Goal: Information Seeking & Learning: Learn about a topic

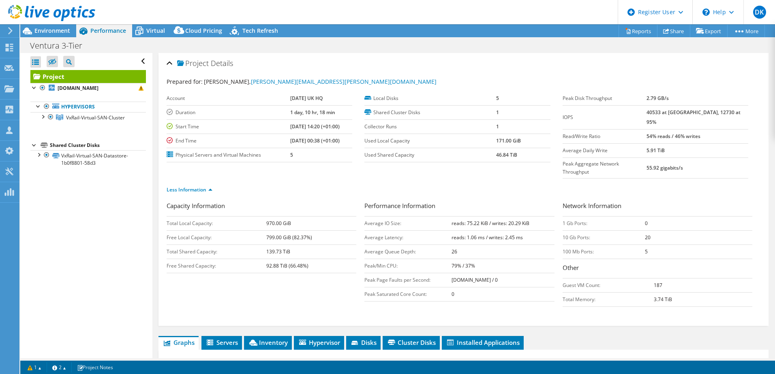
select select "EULondon"
select select "GBP"
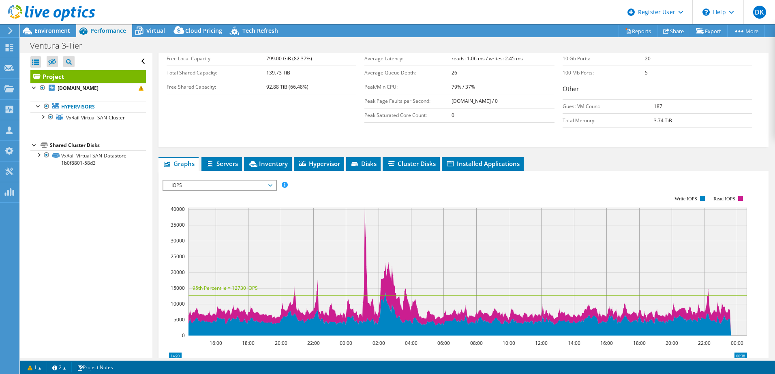
scroll to position [203, 0]
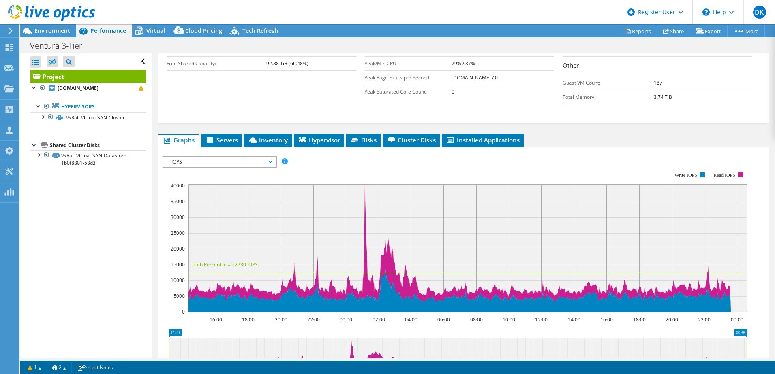
click at [272, 161] on icon at bounding box center [270, 162] width 4 height 2
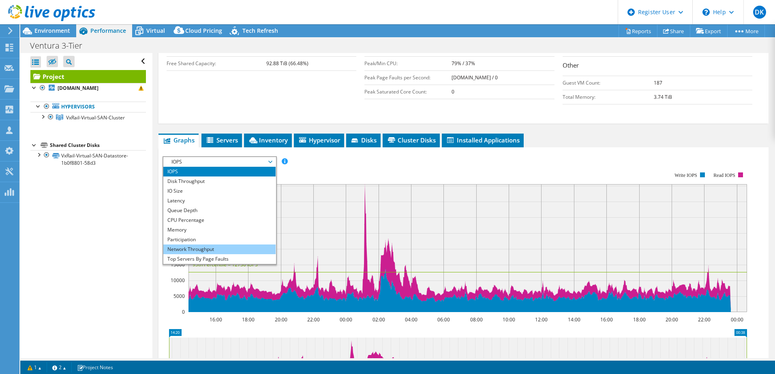
click at [226, 245] on li "Network Throughput" at bounding box center [219, 250] width 112 height 10
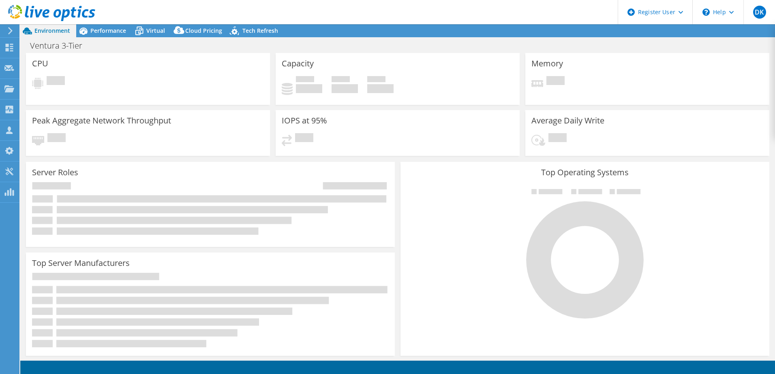
select select "USD"
select select "EULondon"
select select "GBP"
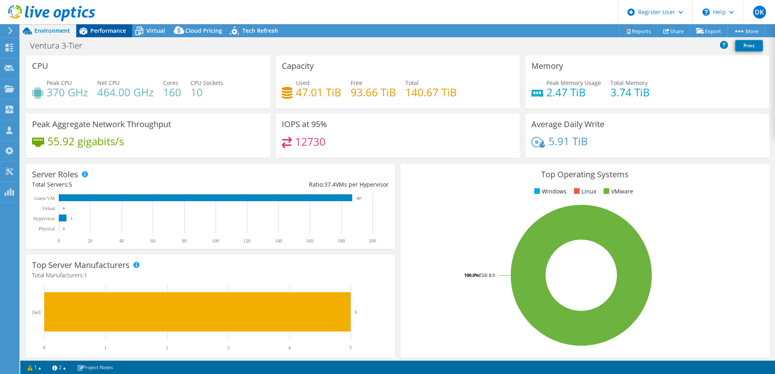
drag, startPoint x: 114, startPoint y: 30, endPoint x: 120, endPoint y: 32, distance: 6.8
click at [114, 30] on span "Performance" at bounding box center [108, 31] width 36 height 8
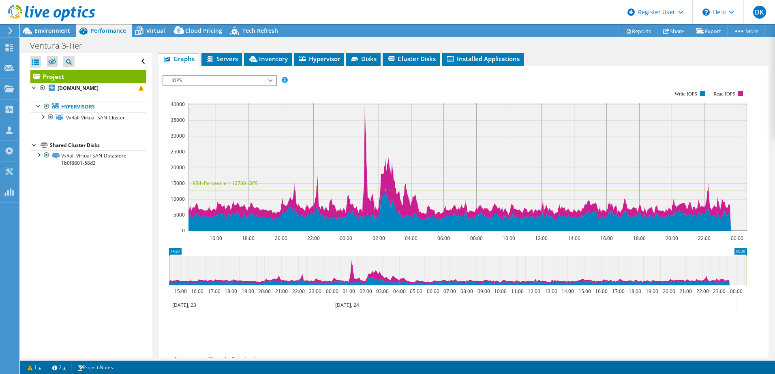
scroll to position [162, 0]
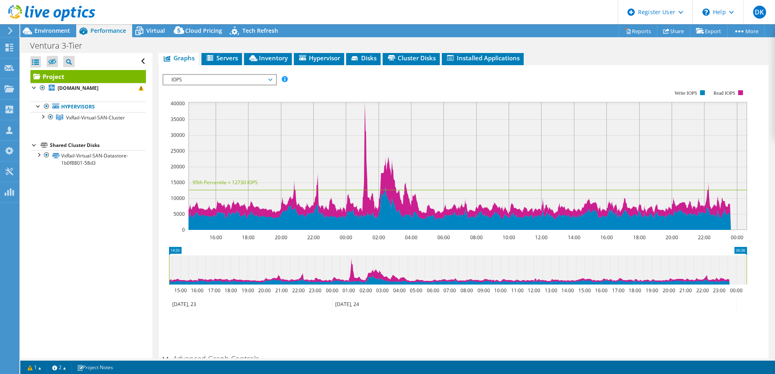
click at [271, 75] on span "IOPS" at bounding box center [219, 80] width 104 height 10
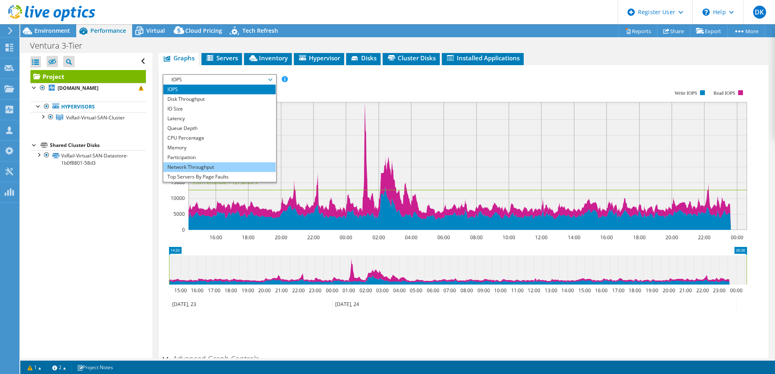
click at [209, 162] on li "Network Throughput" at bounding box center [219, 167] width 112 height 10
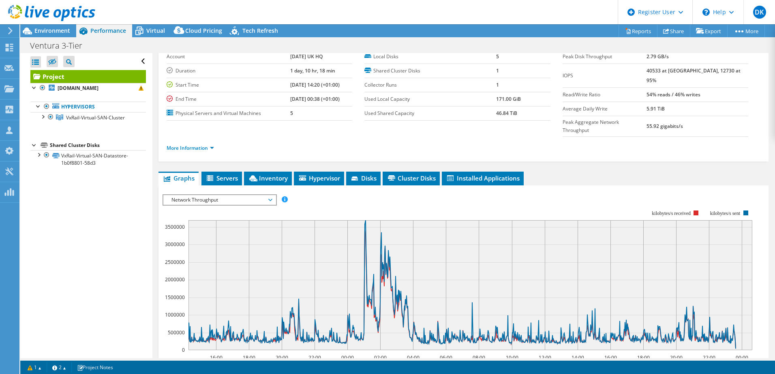
scroll to position [32, 0]
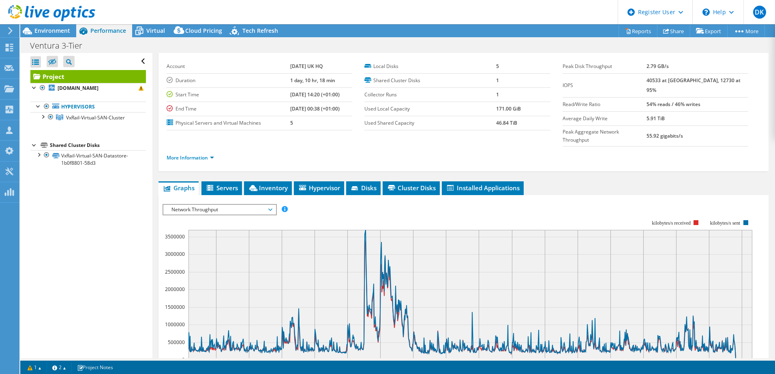
click at [276, 204] on div "Network Throughput IOPS Disk Throughput IO Size Latency Queue Depth CPU Percent…" at bounding box center [219, 209] width 114 height 11
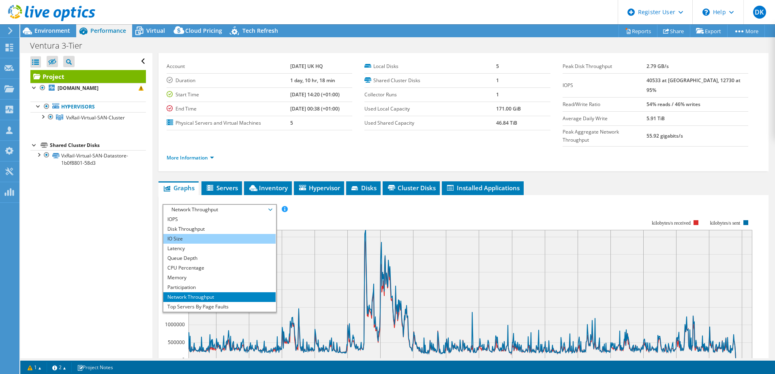
click at [190, 234] on li "IO Size" at bounding box center [219, 239] width 112 height 10
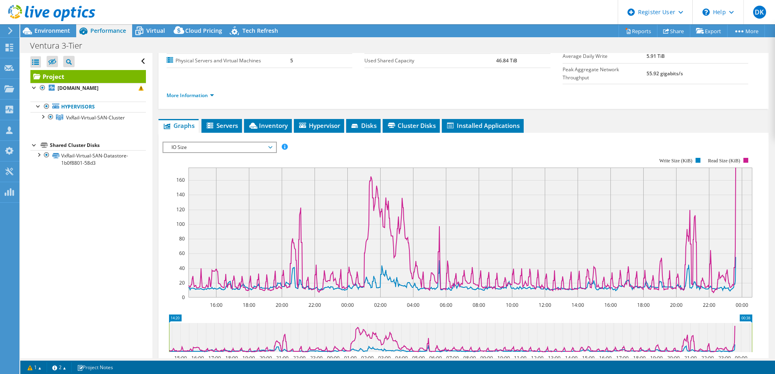
scroll to position [73, 0]
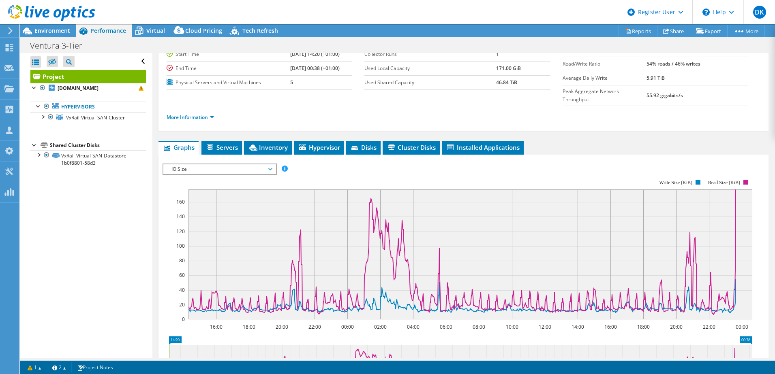
click at [270, 165] on span "IO Size" at bounding box center [219, 170] width 104 height 10
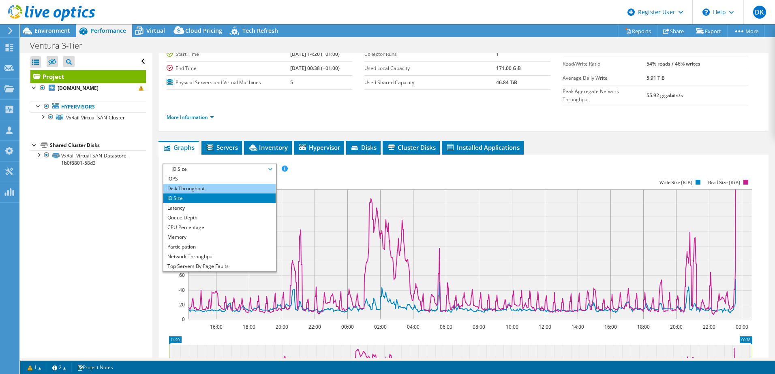
click at [201, 184] on li "Disk Throughput" at bounding box center [219, 189] width 112 height 10
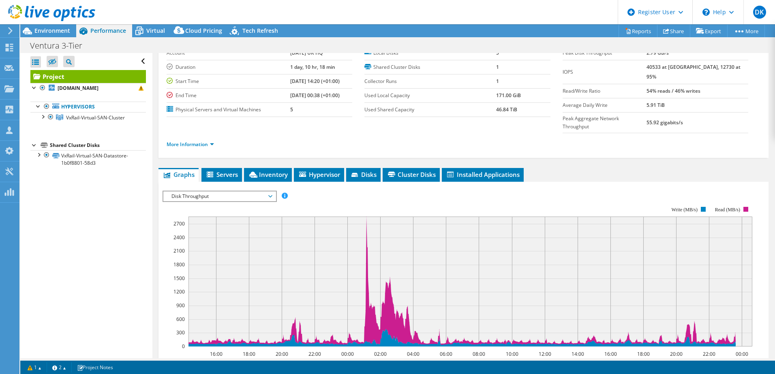
scroll to position [32, 0]
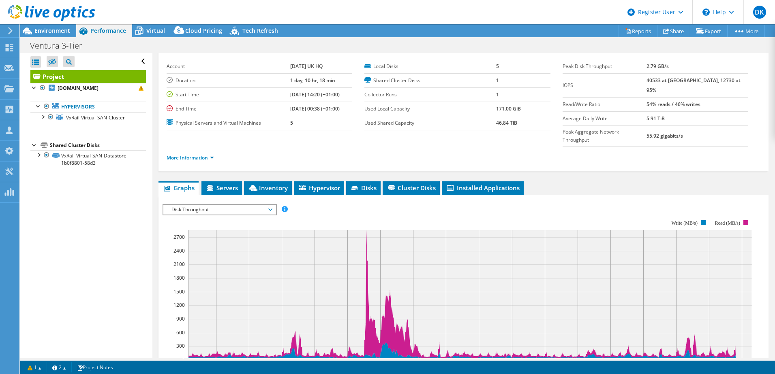
click at [271, 205] on span "Disk Throughput" at bounding box center [219, 210] width 104 height 10
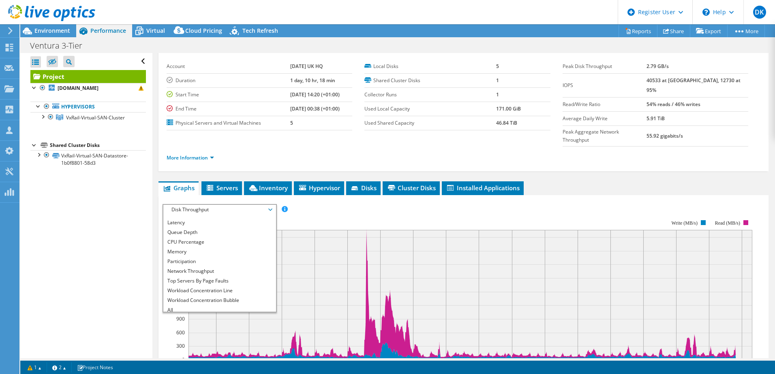
scroll to position [29, 0]
click at [217, 263] on li "Network Throughput" at bounding box center [219, 268] width 112 height 10
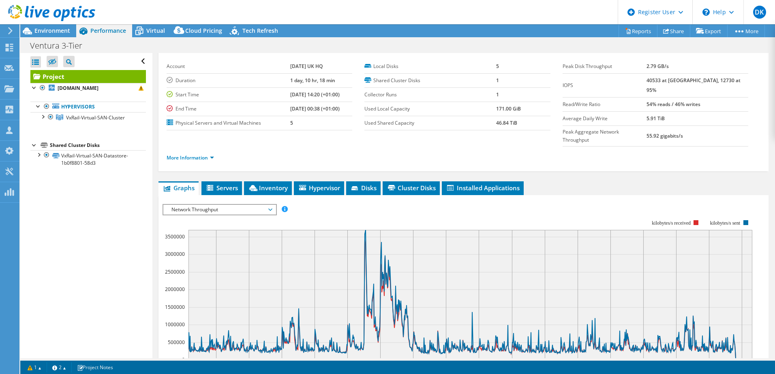
click at [273, 205] on span "Network Throughput" at bounding box center [219, 210] width 112 height 10
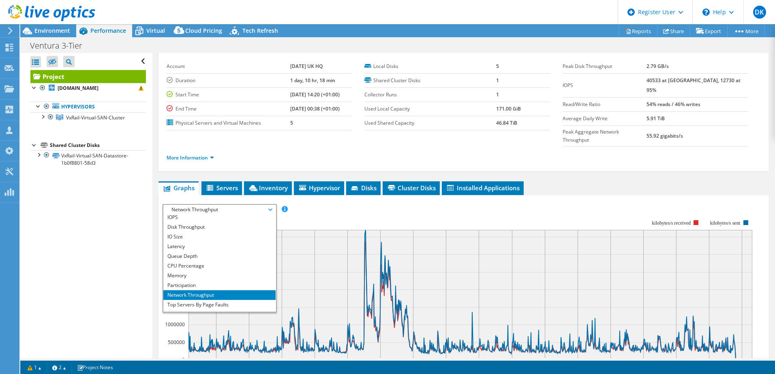
scroll to position [0, 0]
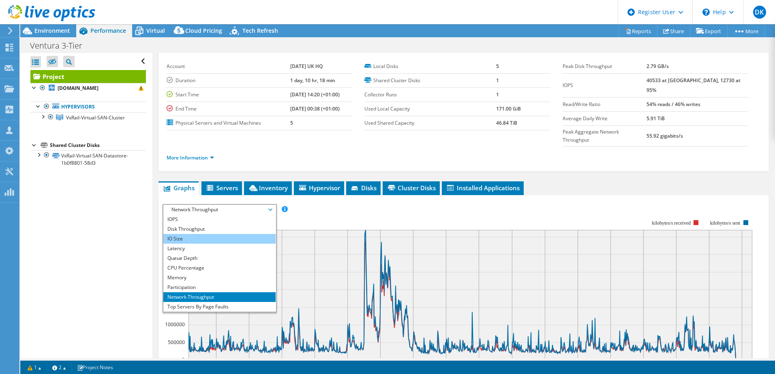
click at [239, 234] on li "IO Size" at bounding box center [219, 239] width 112 height 10
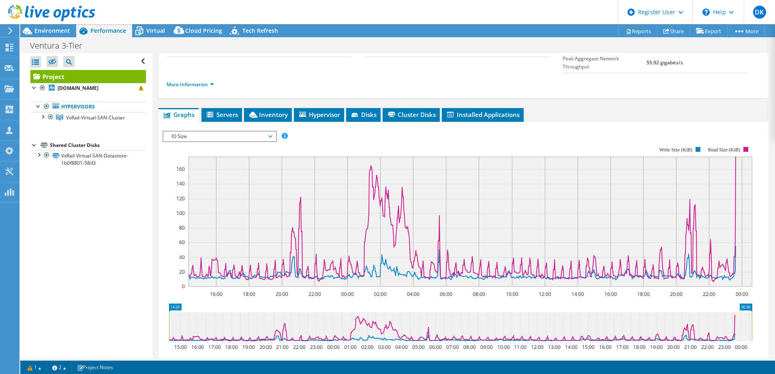
scroll to position [113, 0]
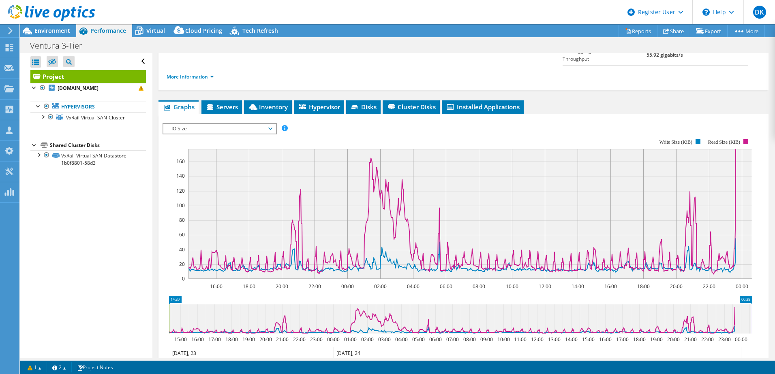
click at [275, 124] on span "IO Size" at bounding box center [219, 129] width 112 height 10
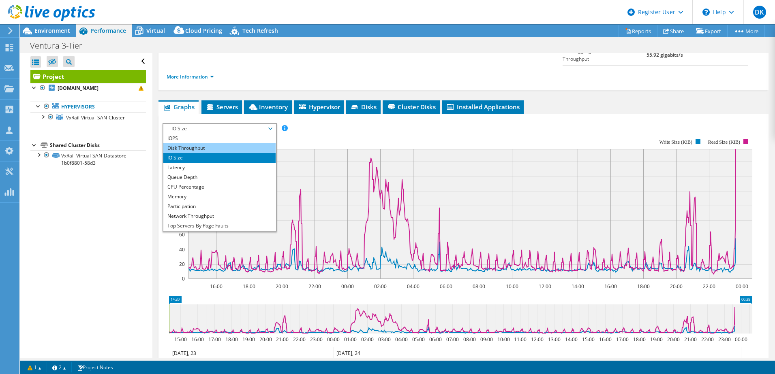
click at [209, 143] on li "Disk Throughput" at bounding box center [219, 148] width 112 height 10
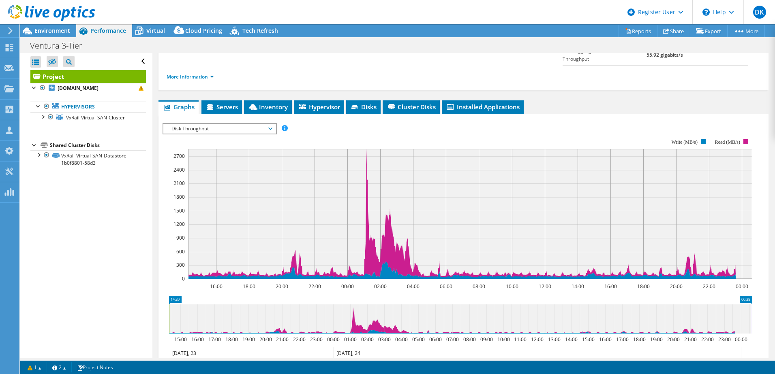
click at [271, 124] on span "Disk Throughput" at bounding box center [219, 129] width 104 height 10
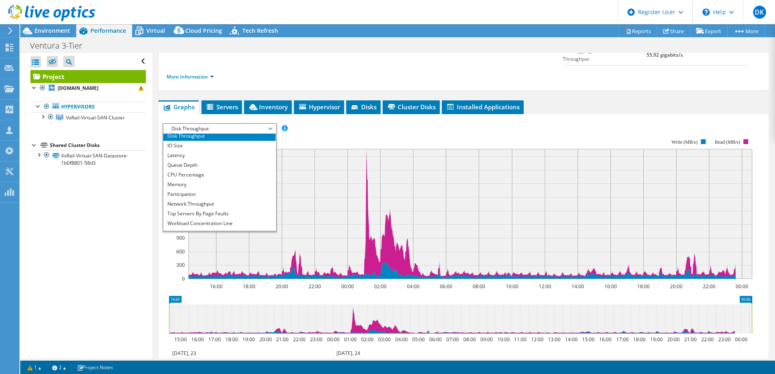
scroll to position [0, 0]
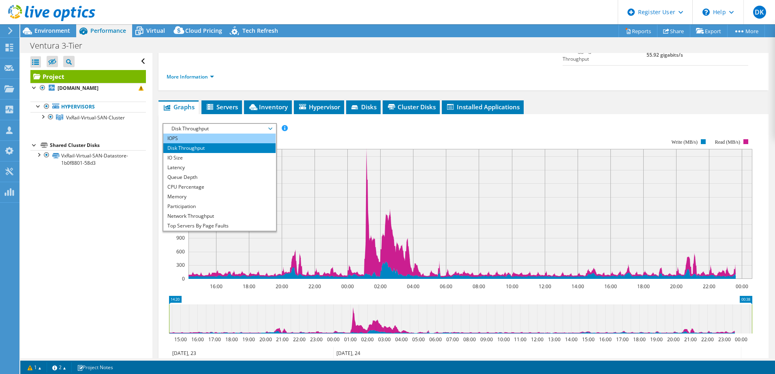
click at [179, 134] on li "IOPS" at bounding box center [219, 139] width 112 height 10
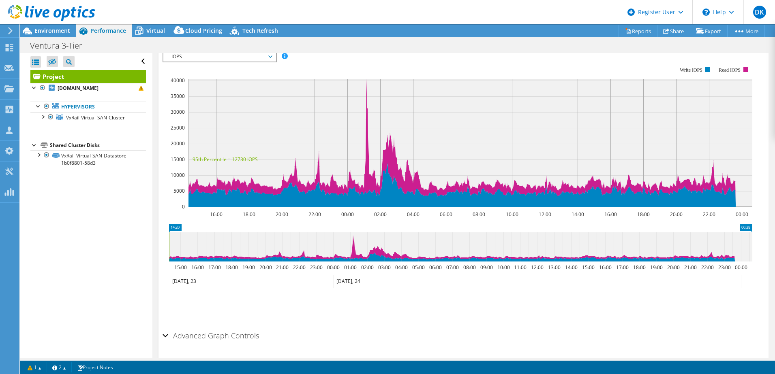
scroll to position [194, 0]
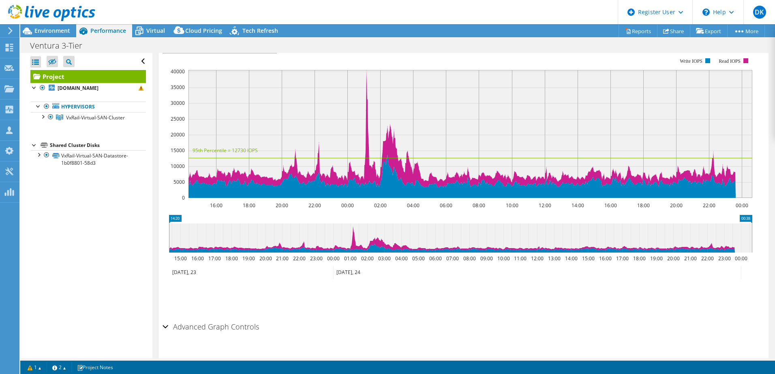
drag, startPoint x: 247, startPoint y: 312, endPoint x: 288, endPoint y: 298, distance: 43.7
click at [248, 319] on h2 "Advanced Graph Controls" at bounding box center [210, 327] width 96 height 16
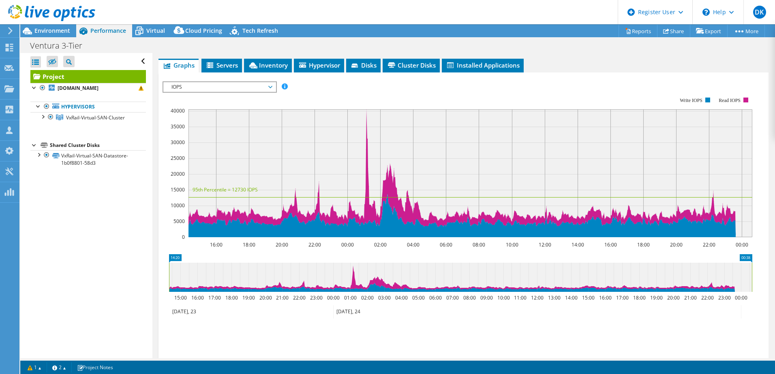
scroll to position [64, 0]
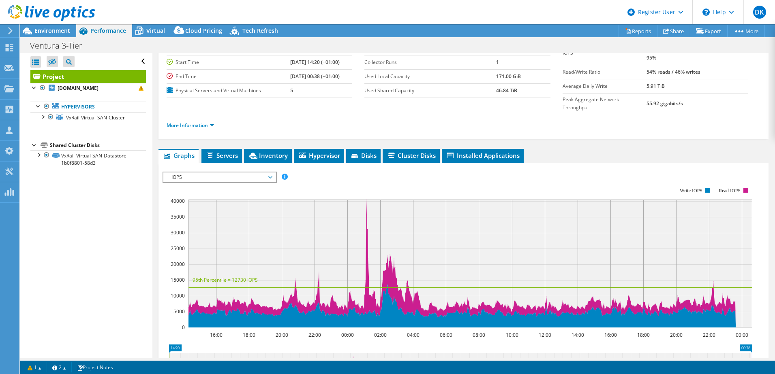
click at [256, 173] on span "IOPS" at bounding box center [219, 178] width 104 height 10
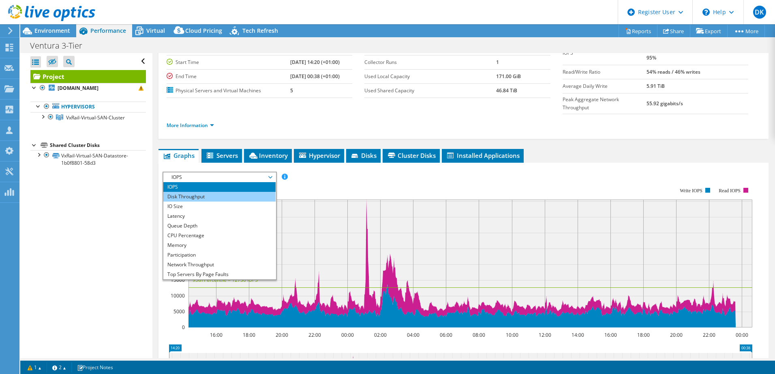
click at [257, 192] on li "Disk Throughput" at bounding box center [219, 197] width 112 height 10
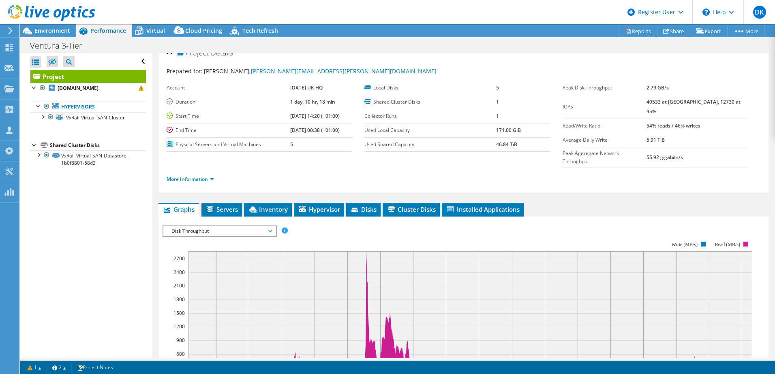
scroll to position [0, 0]
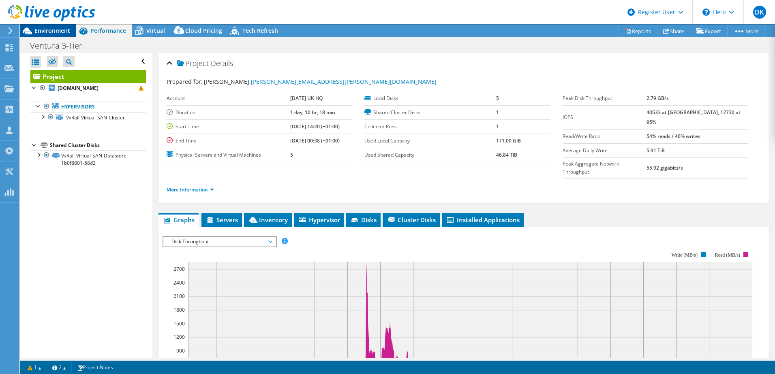
click at [51, 33] on span "Environment" at bounding box center [52, 31] width 36 height 8
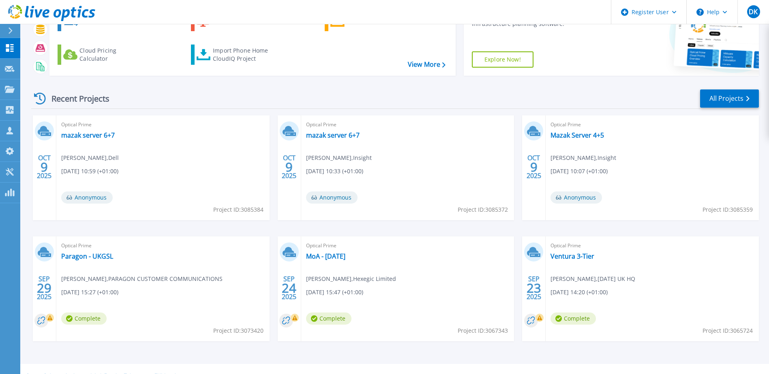
scroll to position [75, 0]
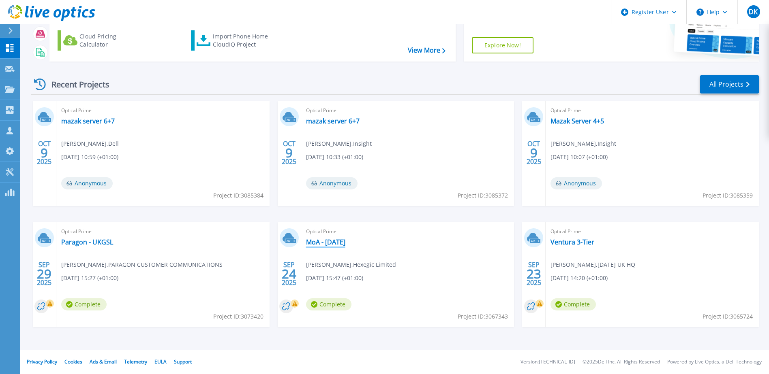
click at [340, 240] on link "MoA - [DATE]" at bounding box center [325, 242] width 39 height 8
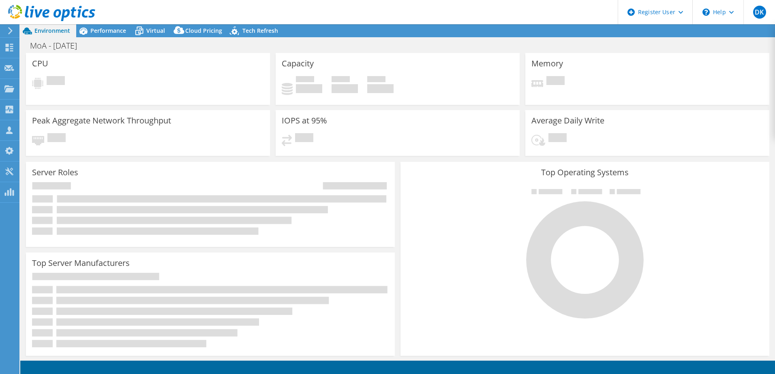
select select "EULondon"
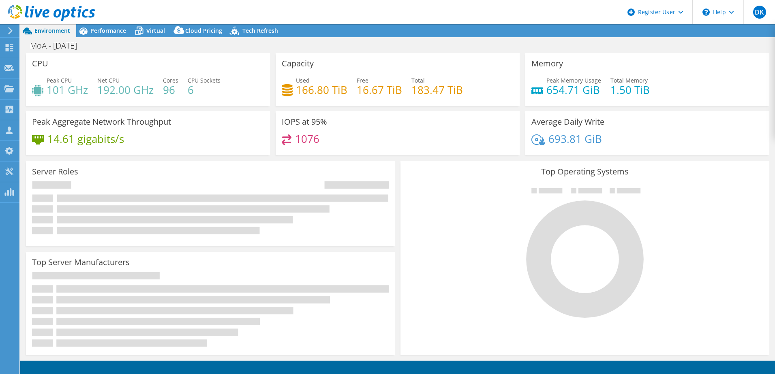
select select "EULondon"
select select "GBP"
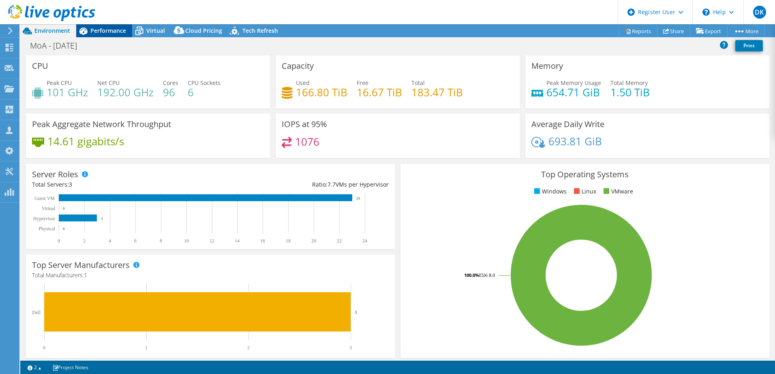
click at [91, 31] on span "Performance" at bounding box center [108, 31] width 36 height 8
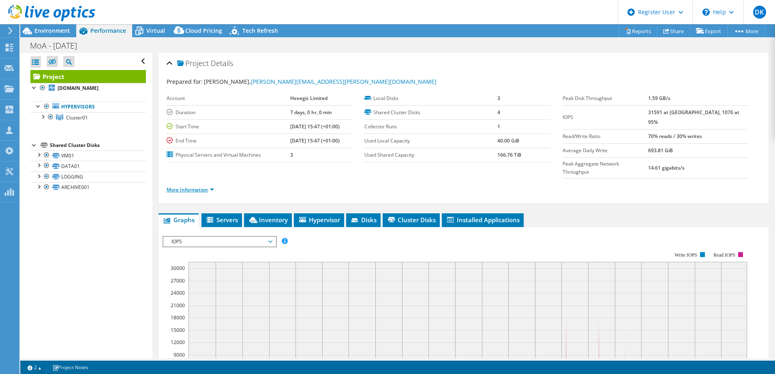
click at [200, 186] on link "More Information" at bounding box center [190, 189] width 47 height 7
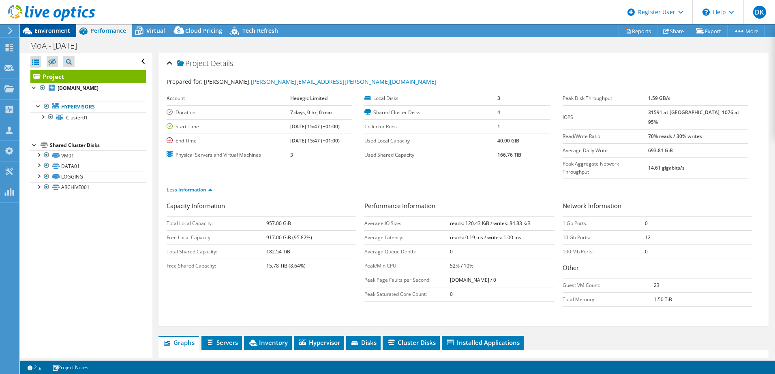
drag, startPoint x: 41, startPoint y: 29, endPoint x: 72, endPoint y: 29, distance: 31.2
click at [42, 29] on span "Environment" at bounding box center [52, 31] width 36 height 8
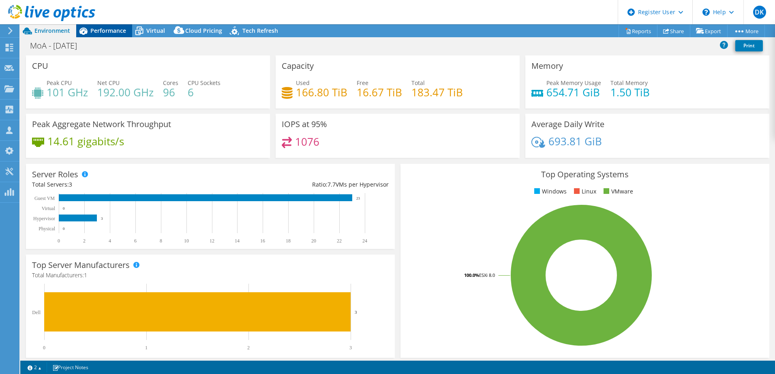
click at [109, 29] on span "Performance" at bounding box center [108, 31] width 36 height 8
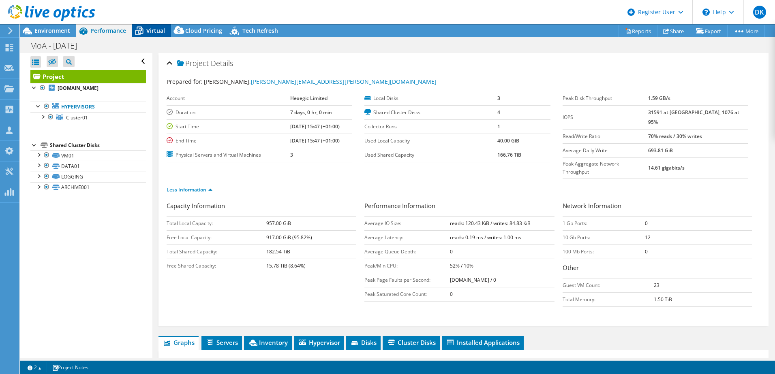
click at [147, 28] on span "Virtual" at bounding box center [155, 31] width 19 height 8
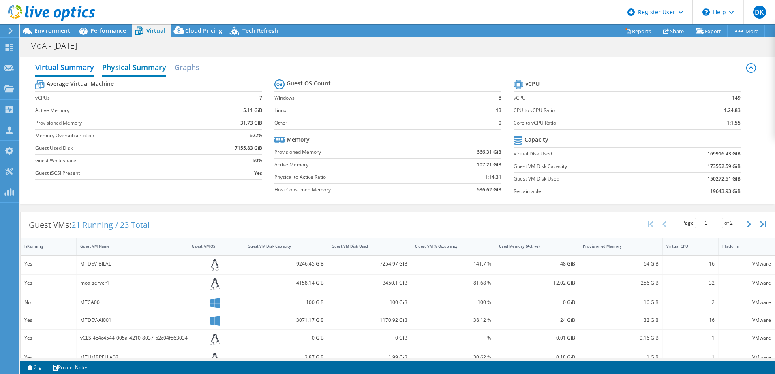
click at [146, 66] on h2 "Physical Summary" at bounding box center [134, 68] width 64 height 18
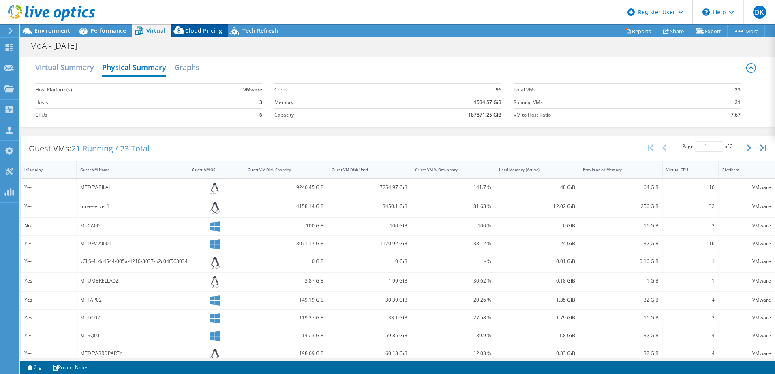
click at [193, 30] on span "Cloud Pricing" at bounding box center [203, 31] width 37 height 8
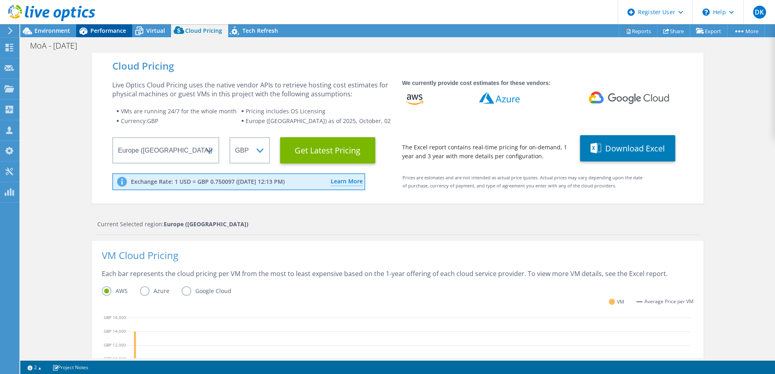
click at [109, 32] on span "Performance" at bounding box center [108, 31] width 36 height 8
